Goal: Information Seeking & Learning: Learn about a topic

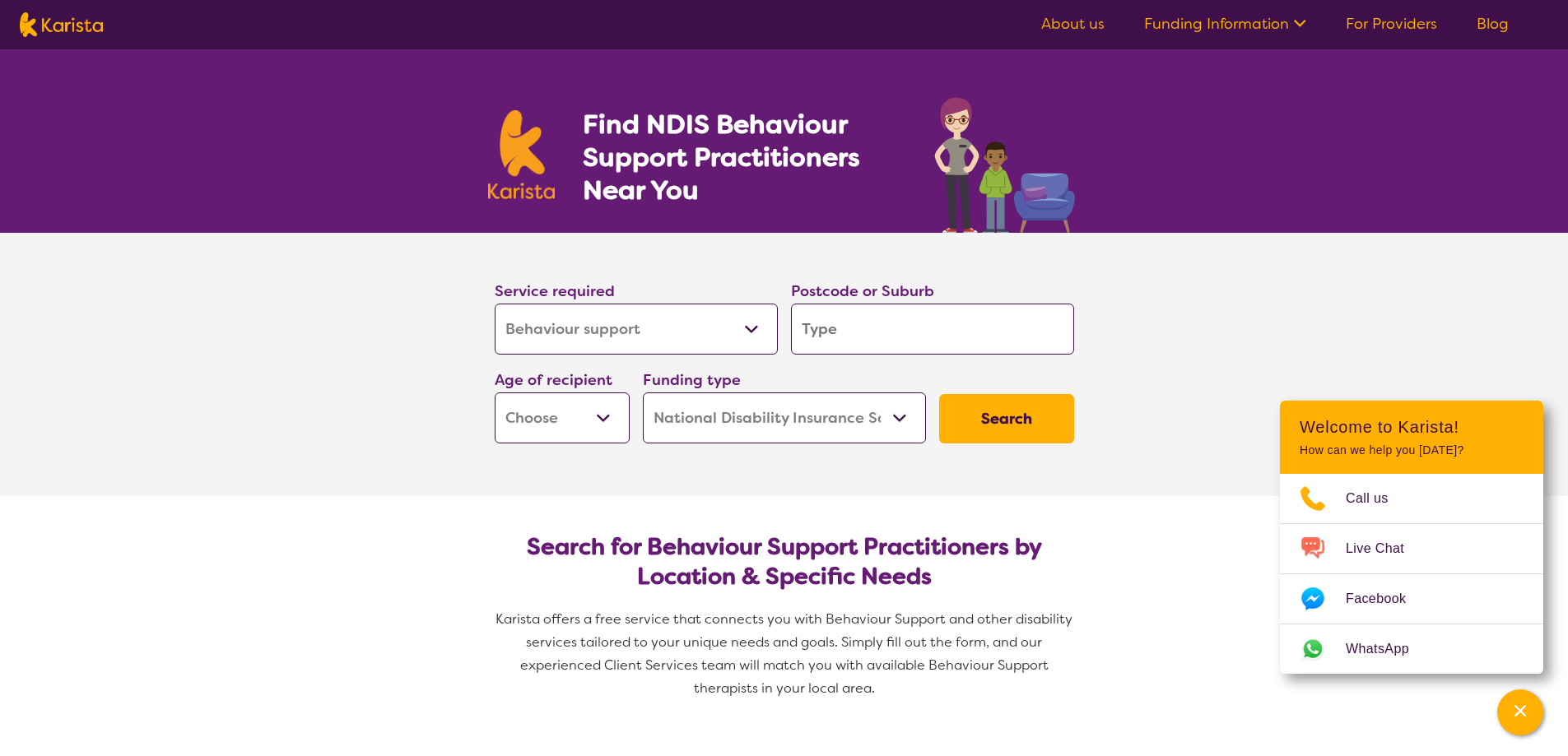
select select "Behaviour support"
select select "NDIS"
select select "Behaviour support"
select select "NDIS"
click at [1476, 336] on section "Service required Allied Health Assistant Assessment ([MEDICAL_DATA] or [MEDICAL…" at bounding box center [784, 364] width 1568 height 263
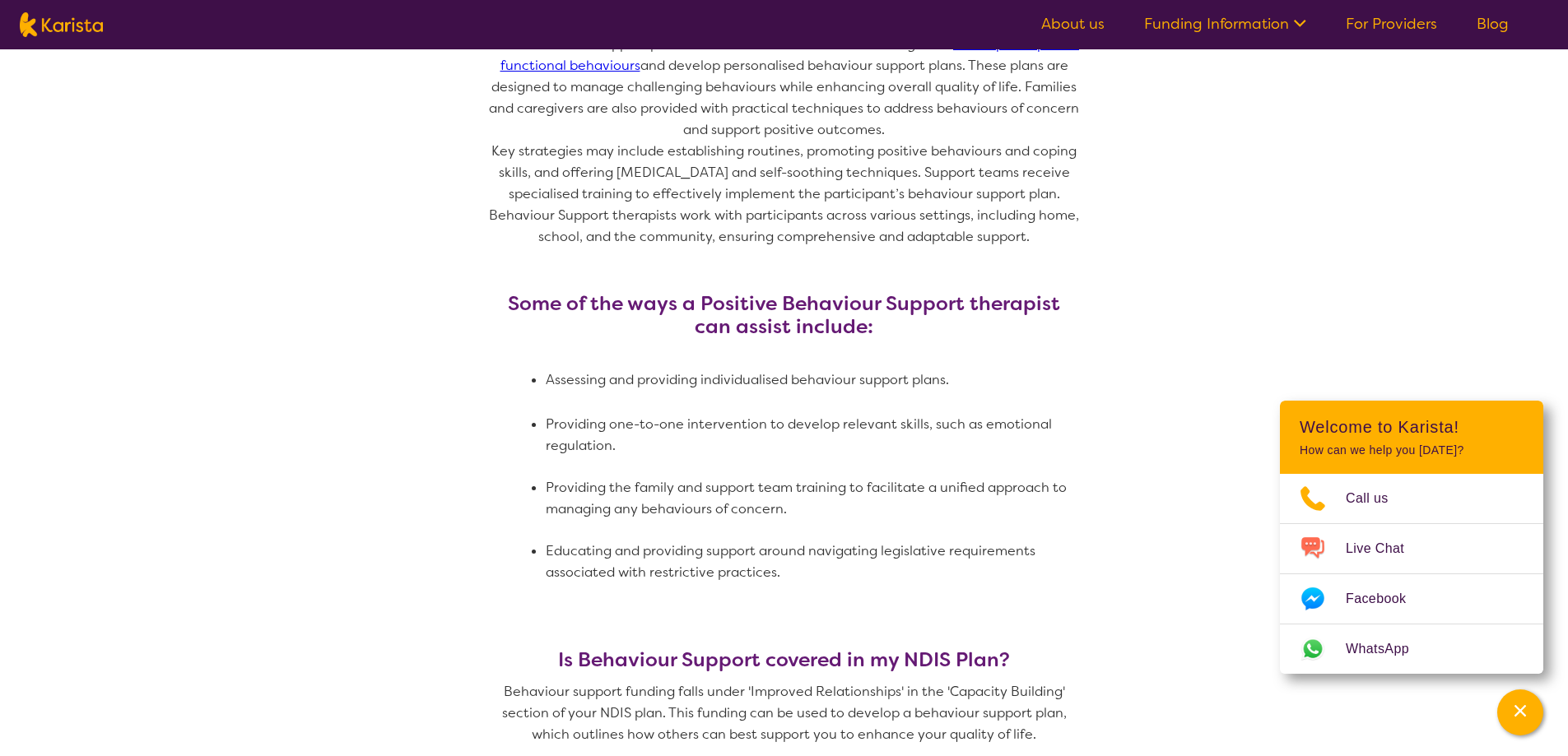
scroll to position [576, 0]
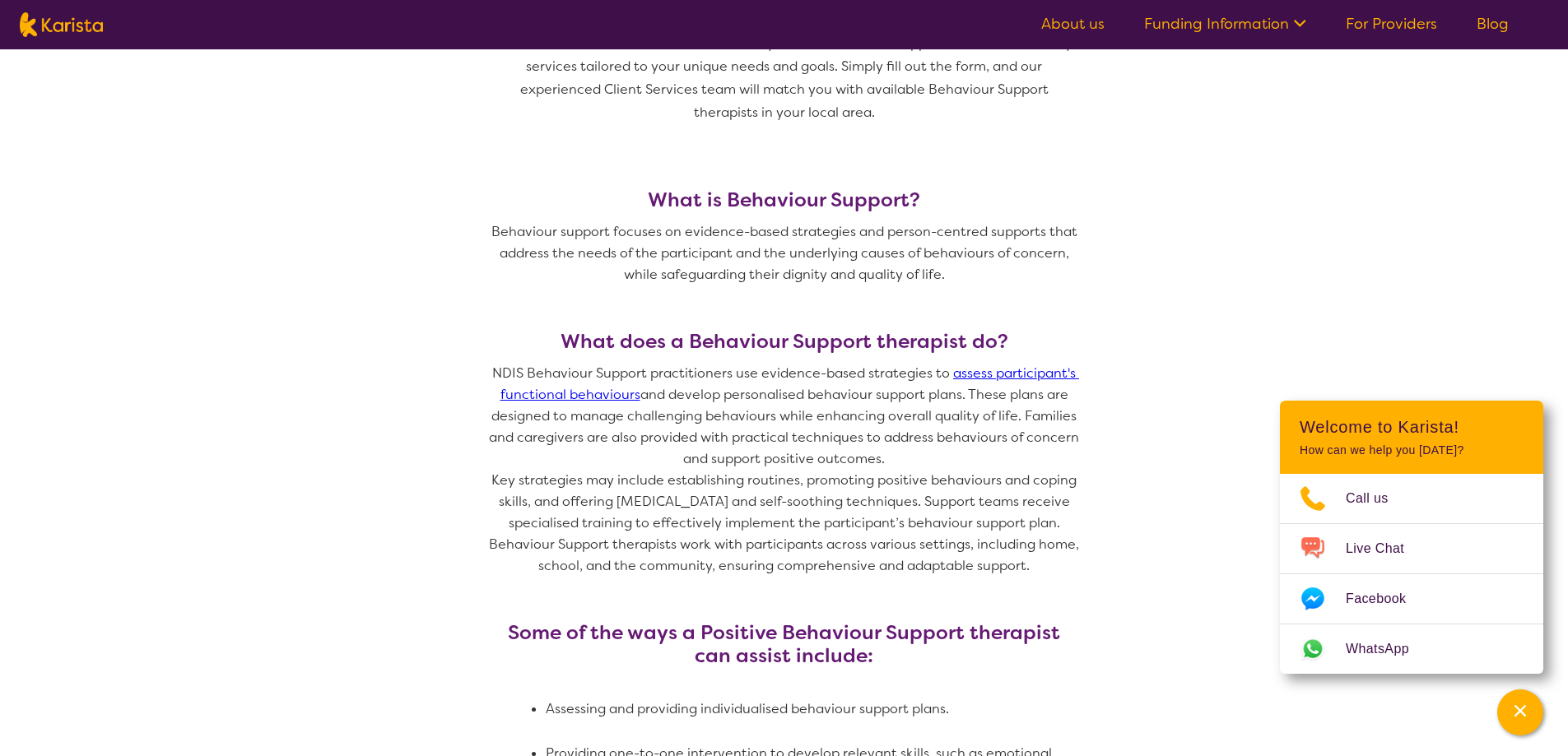
click at [1383, 9] on nav "About us Funding Information NDIS - National Disability Insurance Scheme HCP - …" at bounding box center [784, 25] width 1568 height 49
click at [1381, 16] on link "For Providers" at bounding box center [1391, 24] width 91 height 19
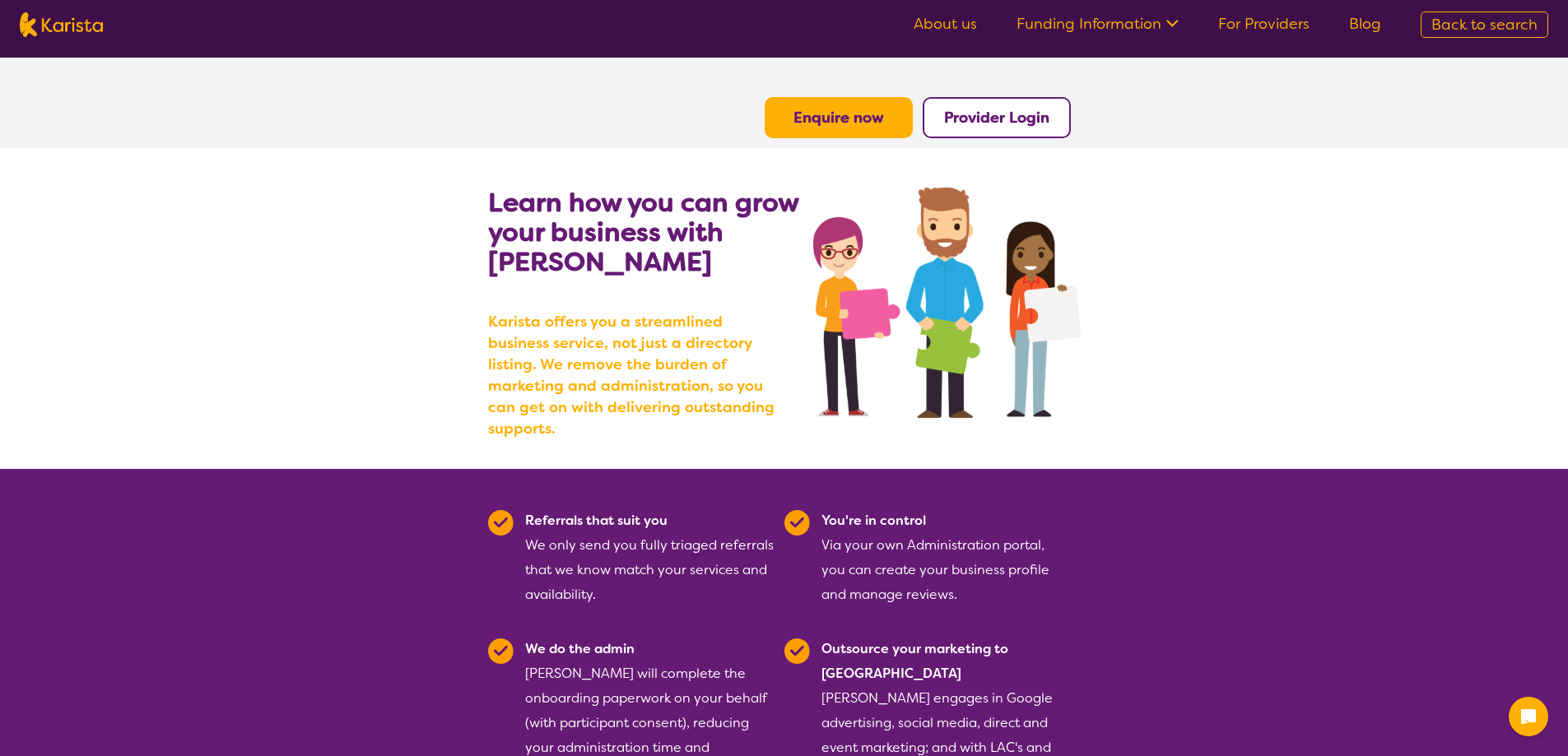
click at [975, 37] on ul "About us Funding Information NDIS - National Disability Insurance Scheme HCP - …" at bounding box center [1147, 25] width 507 height 26
click at [956, 18] on link "About us" at bounding box center [945, 24] width 63 height 19
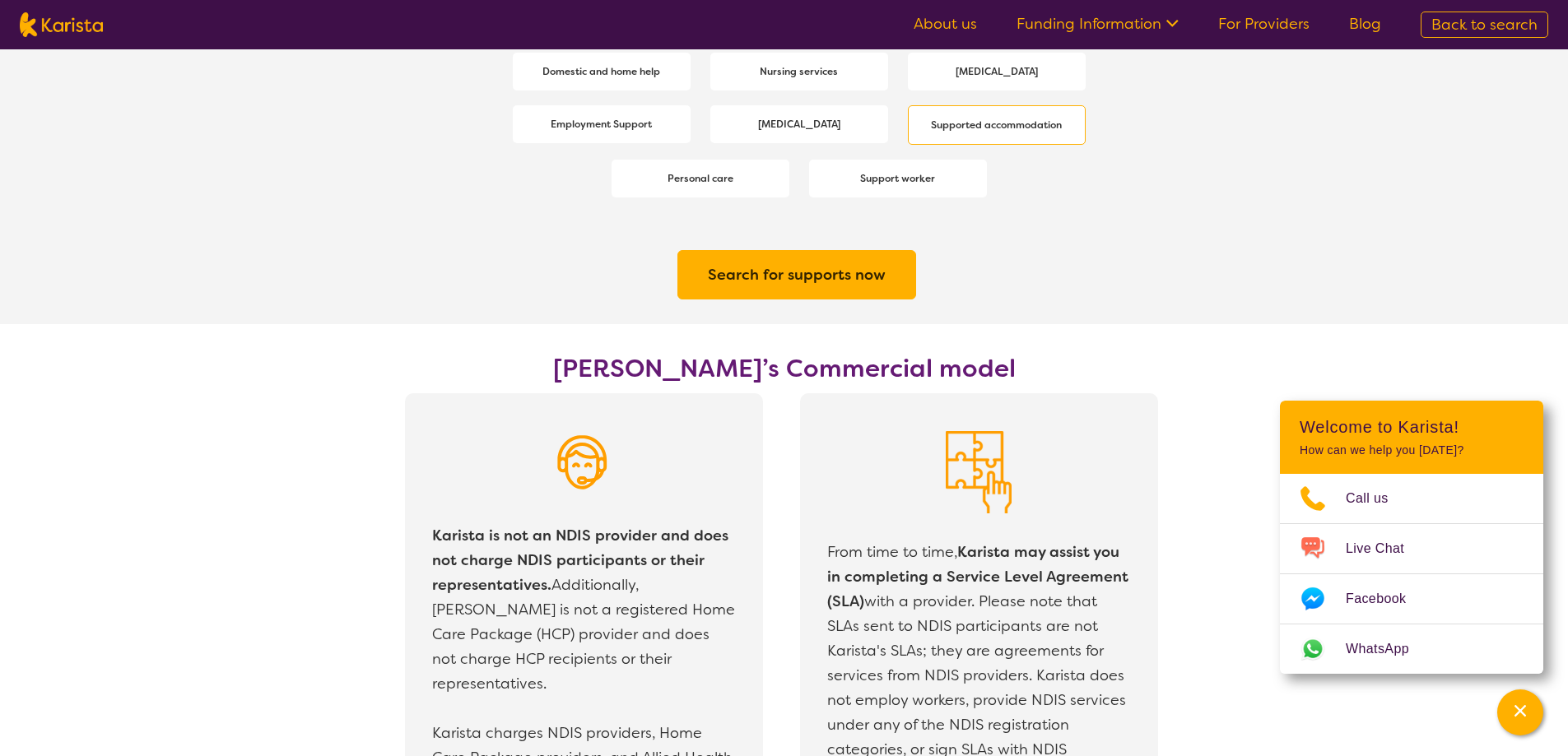
scroll to position [2634, 0]
